Goal: Download file/media

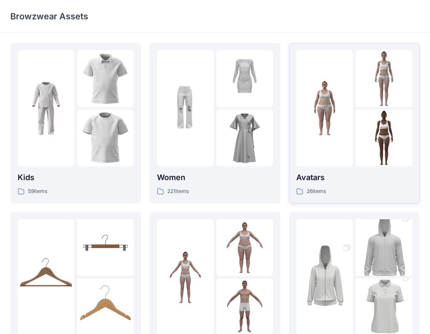
click at [389, 118] on img at bounding box center [384, 138] width 57 height 57
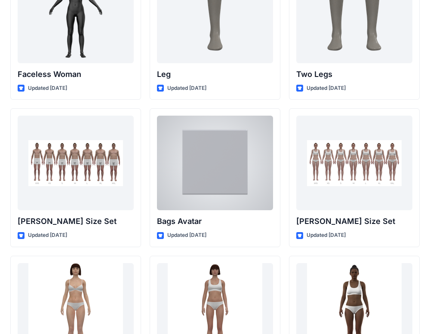
scroll to position [819, 0]
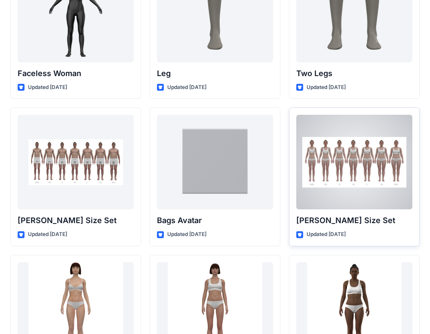
click at [335, 189] on div at bounding box center [354, 162] width 116 height 95
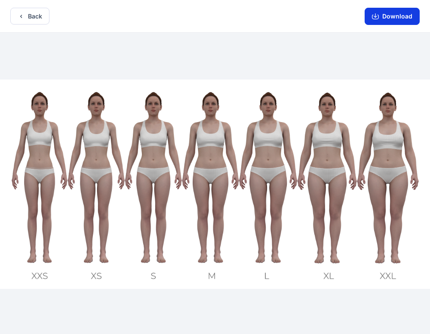
click at [380, 12] on button "Download" at bounding box center [392, 16] width 55 height 17
click at [28, 15] on button "Back" at bounding box center [29, 16] width 39 height 17
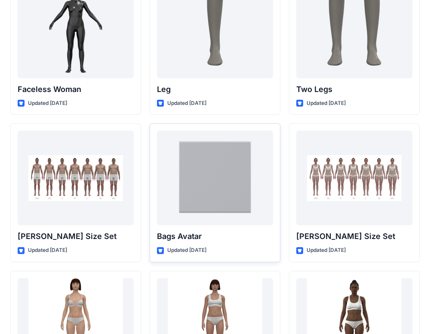
scroll to position [752, 0]
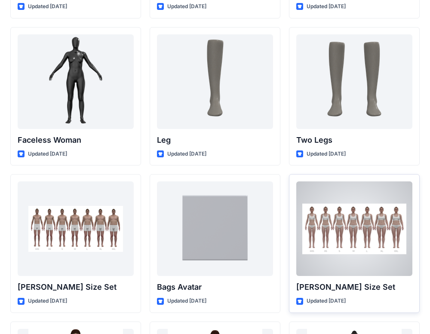
click at [335, 216] on div at bounding box center [354, 228] width 116 height 95
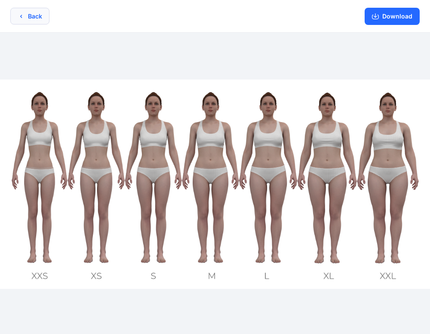
click at [33, 15] on button "Back" at bounding box center [29, 16] width 39 height 17
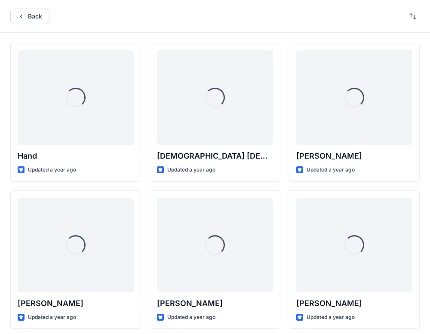
scroll to position [752, 0]
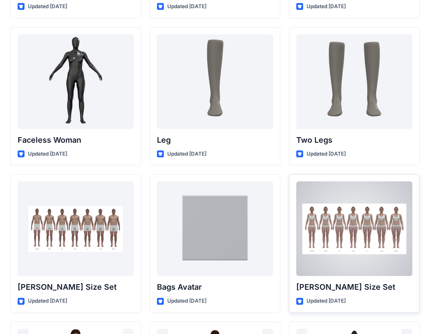
click at [307, 234] on div at bounding box center [354, 228] width 116 height 95
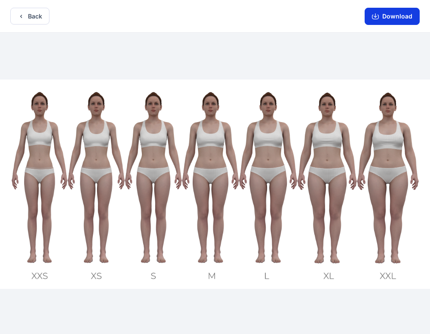
click at [393, 21] on button "Download" at bounding box center [392, 16] width 55 height 17
click at [383, 16] on button "Download" at bounding box center [392, 16] width 55 height 17
